Goal: Navigation & Orientation: Find specific page/section

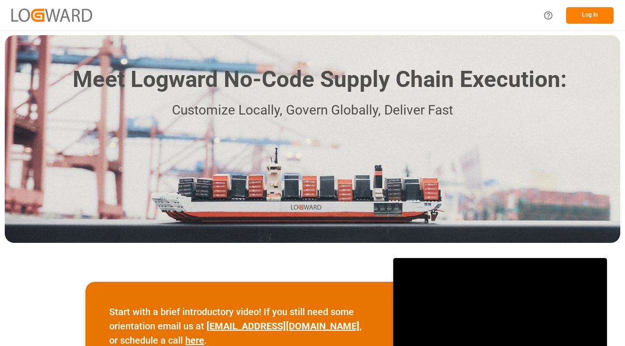
click at [600, 14] on button "Log In" at bounding box center [591, 15] width 48 height 17
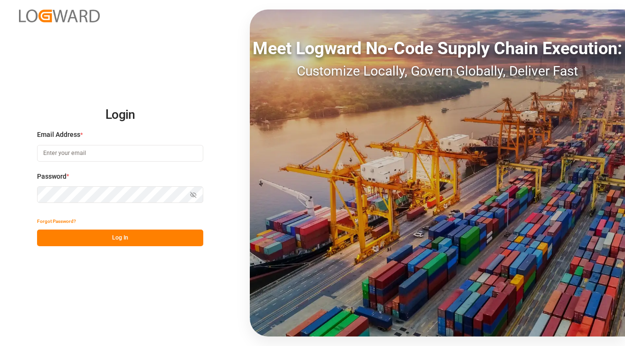
type input "[DOMAIN_NAME][EMAIL_ADDRESS][PERSON_NAME][DOMAIN_NAME]"
click at [140, 237] on button "Log In" at bounding box center [120, 238] width 166 height 17
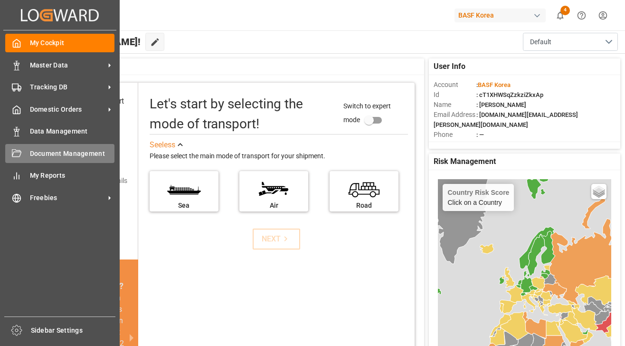
click at [67, 156] on span "Document Management" at bounding box center [72, 154] width 85 height 10
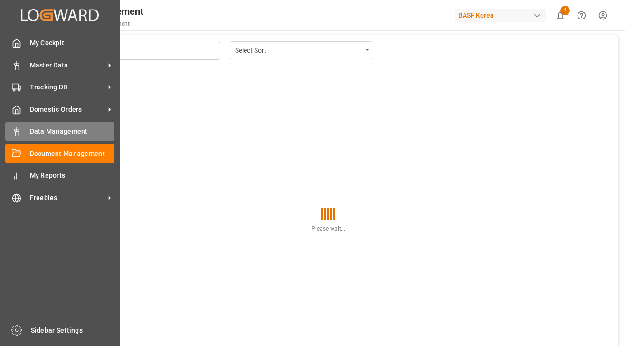
click at [19, 135] on icon at bounding box center [17, 132] width 10 height 10
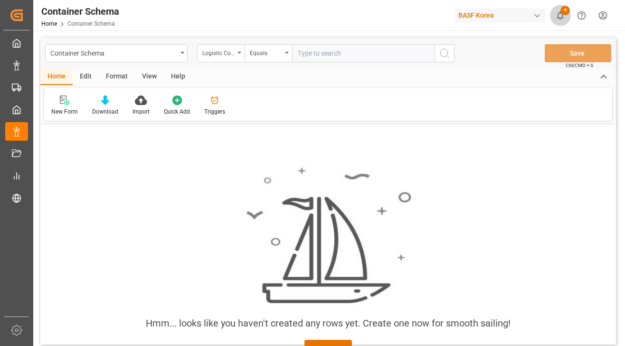
click at [565, 16] on icon "show 4 new notifications" at bounding box center [561, 15] width 10 height 10
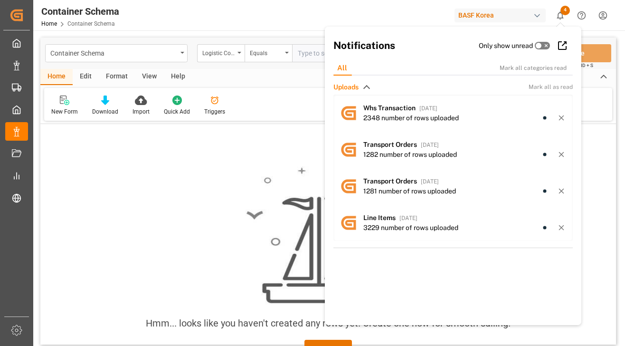
click at [565, 16] on icon "show 4 new notifications" at bounding box center [561, 15] width 10 height 10
